Goal: Find specific page/section: Find specific page/section

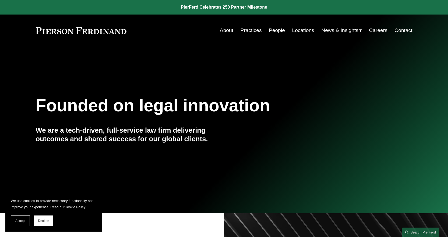
click at [275, 31] on link "People" at bounding box center [277, 30] width 16 height 10
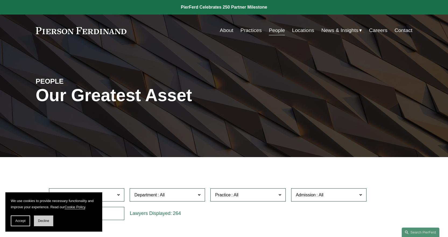
click at [46, 222] on span "Decline" at bounding box center [43, 221] width 11 height 4
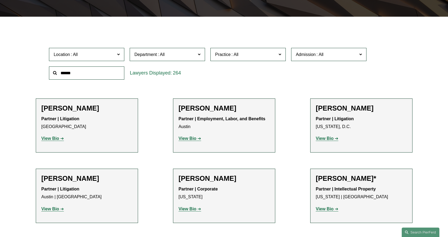
scroll to position [162, 0]
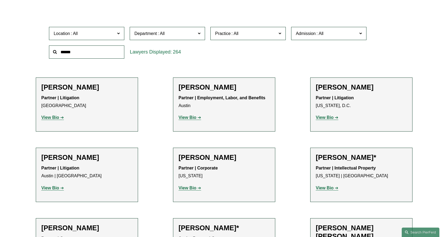
click at [275, 34] on span "Practice" at bounding box center [246, 33] width 62 height 7
click at [305, 53] on div "Location All [GEOGRAPHIC_DATA] [GEOGRAPHIC_DATA] [GEOGRAPHIC_DATA] [GEOGRAPHIC_…" at bounding box center [224, 42] width 356 height 37
click at [86, 54] on input "text" at bounding box center [86, 52] width 75 height 13
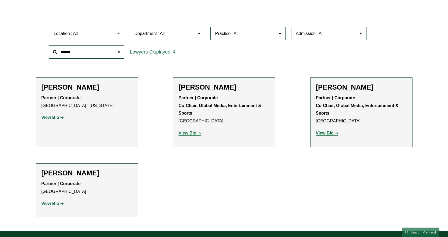
type input "******"
click at [223, 188] on ul "Filter Location All [GEOGRAPHIC_DATA] [GEOGRAPHIC_DATA] [GEOGRAPHIC_DATA] [GEOG…" at bounding box center [224, 113] width 404 height 210
click at [49, 206] on strong "View Bio" at bounding box center [50, 203] width 18 height 5
